Goal: Task Accomplishment & Management: Use online tool/utility

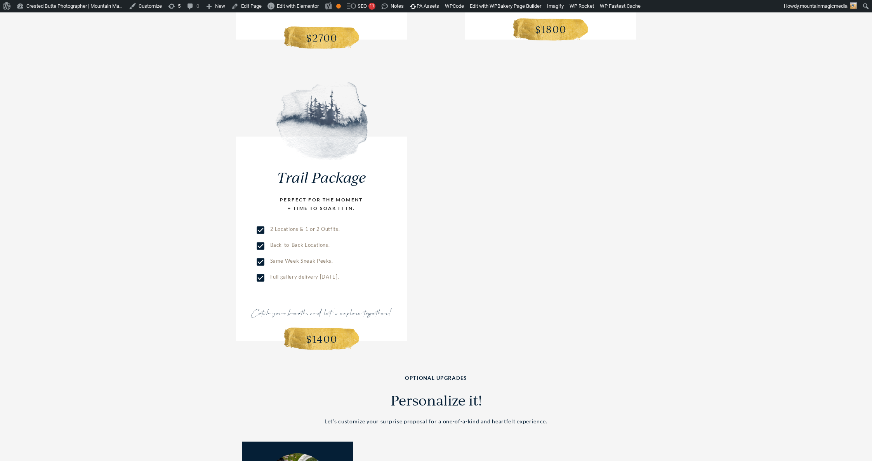
scroll to position [1997, 0]
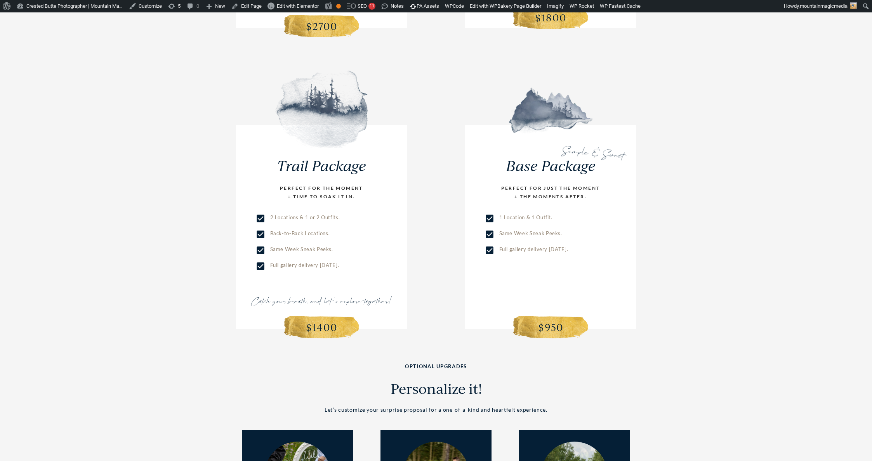
click at [451, 362] on h2 "OPTIONAL UPGRADES" at bounding box center [436, 366] width 466 height 9
click at [463, 362] on h2 "OPTIONAL UPGRADES" at bounding box center [436, 366] width 466 height 9
click at [301, 6] on span "Edit with Elementor" at bounding box center [298, 6] width 42 height 6
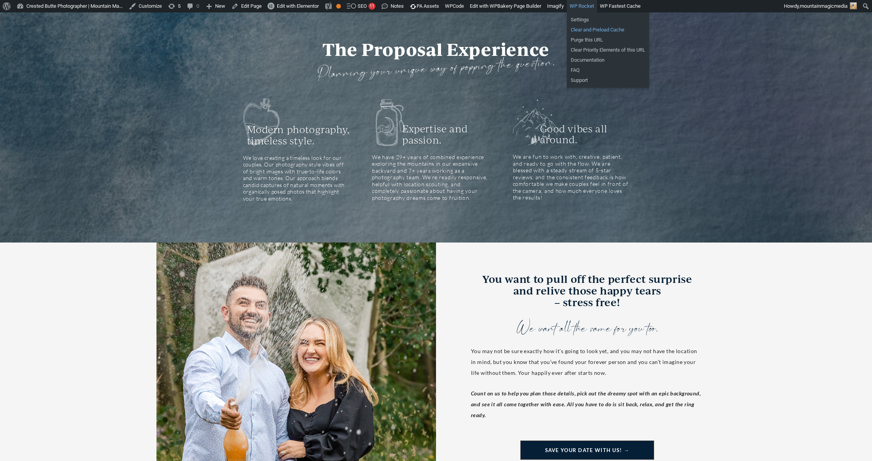
click at [618, 26] on link "Clear and Preload Cache" at bounding box center [608, 30] width 82 height 10
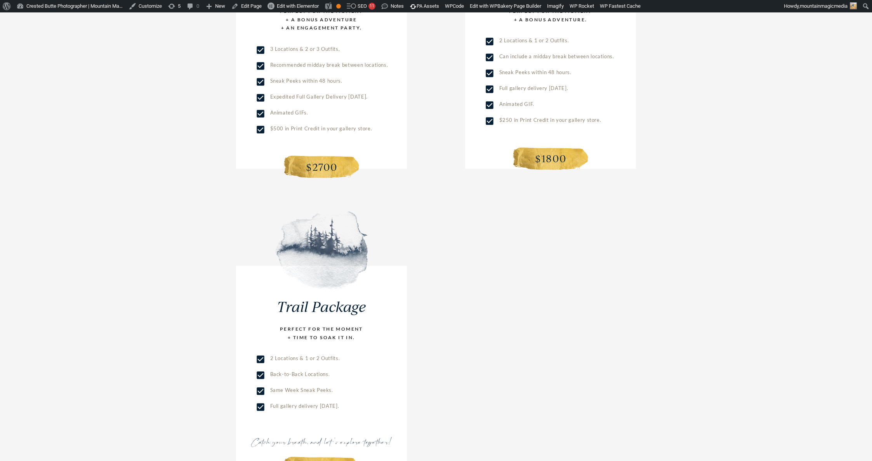
scroll to position [1811, 0]
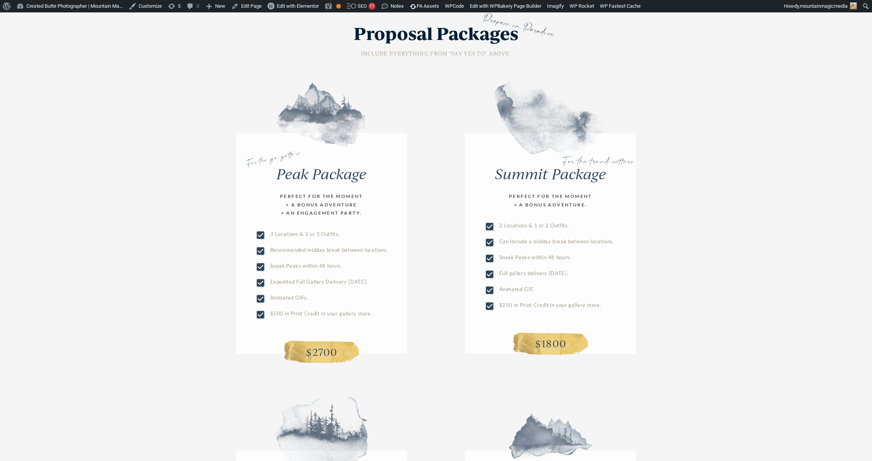
scroll to position [1650, 0]
